Goal: Task Accomplishment & Management: Use online tool/utility

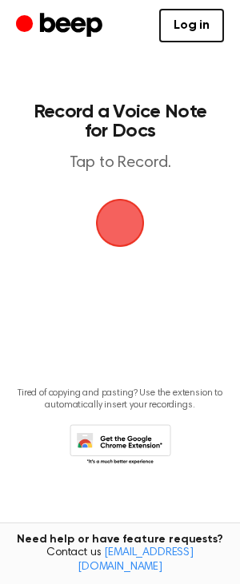
click at [104, 241] on span "button" at bounding box center [119, 223] width 45 height 45
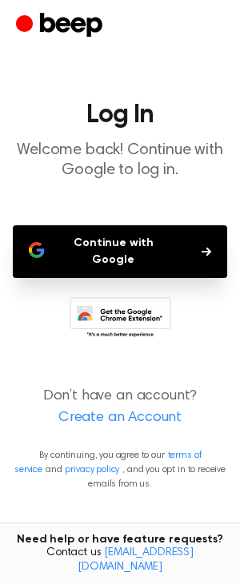
click at [104, 241] on button "Continue with Google" at bounding box center [120, 251] width 214 height 53
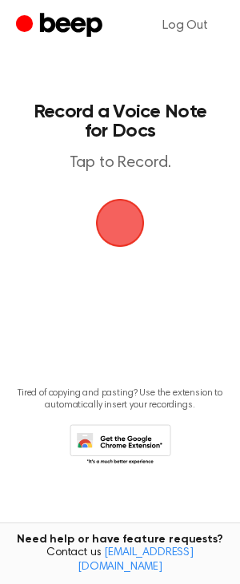
click at [133, 233] on span "button" at bounding box center [120, 223] width 49 height 49
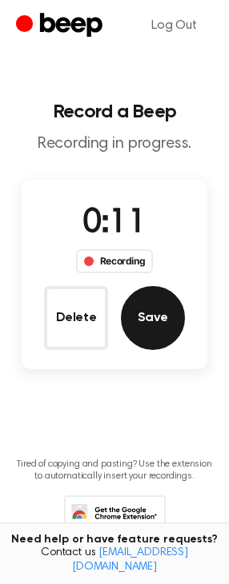
click at [160, 311] on button "Save" at bounding box center [153, 318] width 64 height 64
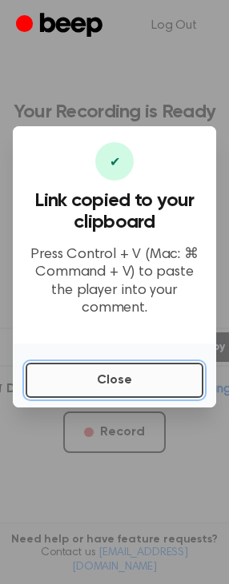
click at [153, 380] on button "Close" at bounding box center [114, 380] width 177 height 35
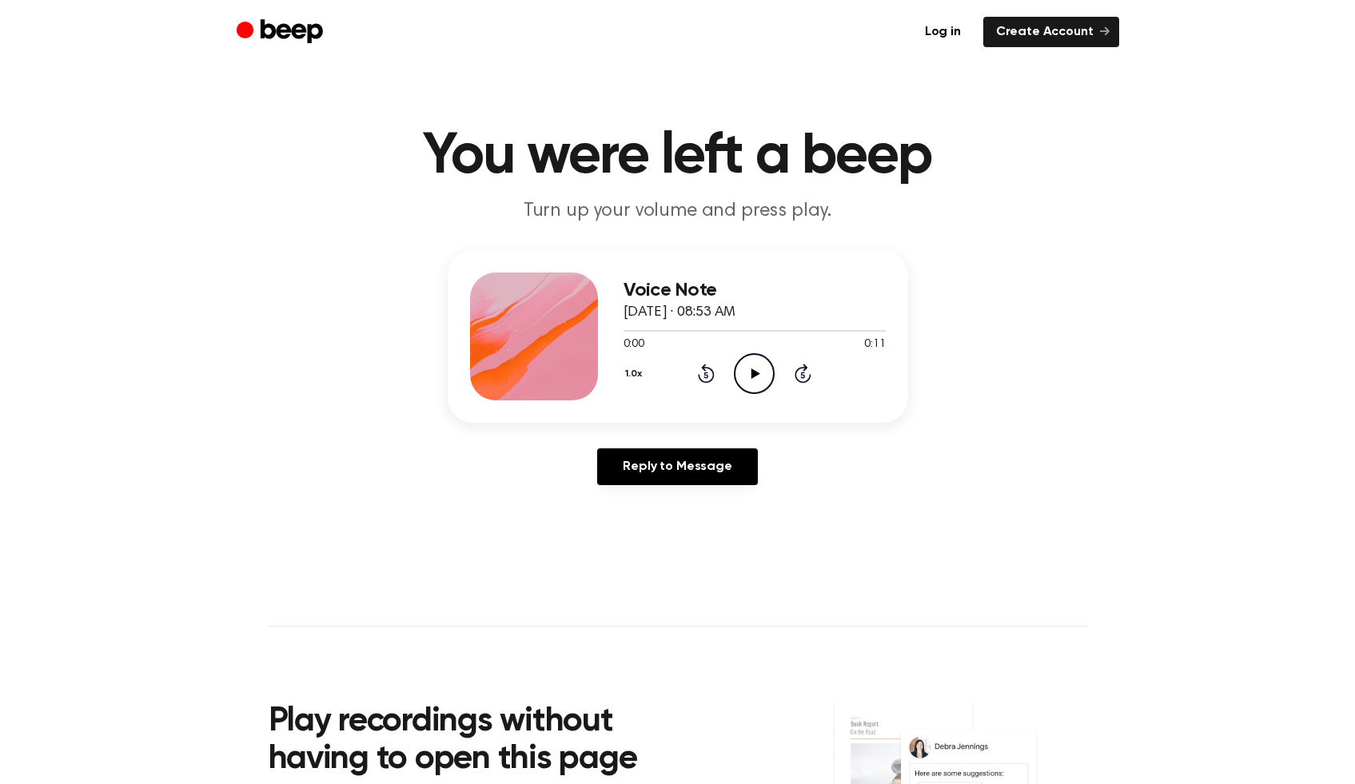
click at [697, 307] on span "[DATE] · 08:53 AM" at bounding box center [679, 312] width 112 height 14
click at [652, 281] on h3 "Voice Note" at bounding box center [754, 291] width 262 height 22
click at [580, 300] on div at bounding box center [534, 337] width 128 height 128
